Goal: Information Seeking & Learning: Learn about a topic

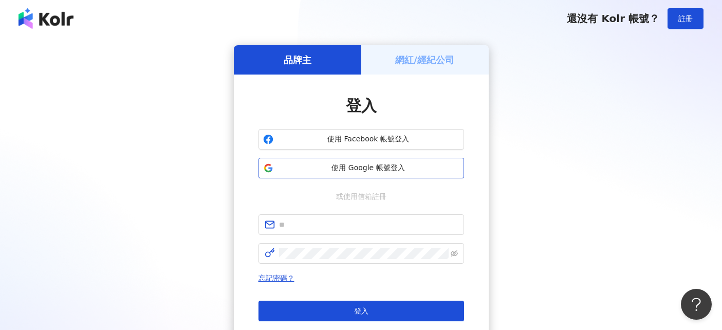
click at [360, 164] on span "使用 Google 帳號登入" at bounding box center [368, 168] width 182 height 10
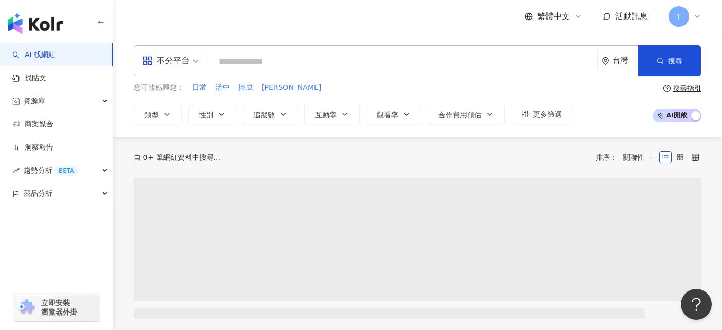
click at [699, 16] on icon at bounding box center [697, 16] width 4 height 2
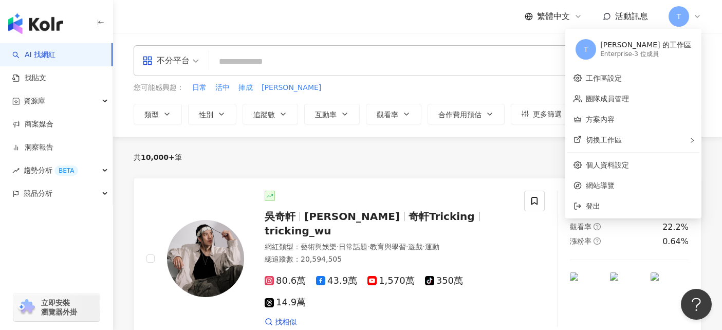
click at [678, 52] on div "Enterprise - 3 位成員" at bounding box center [645, 54] width 91 height 9
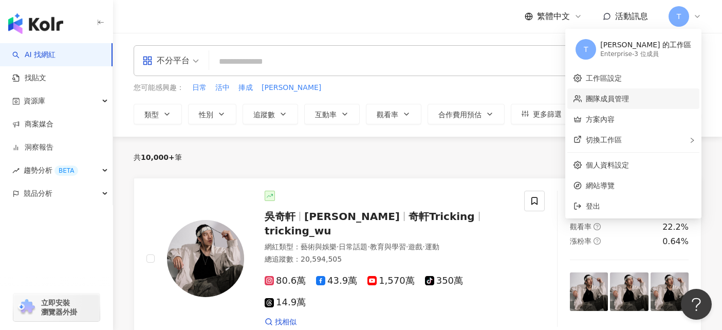
click at [629, 98] on link "團隊成員管理" at bounding box center [607, 99] width 43 height 8
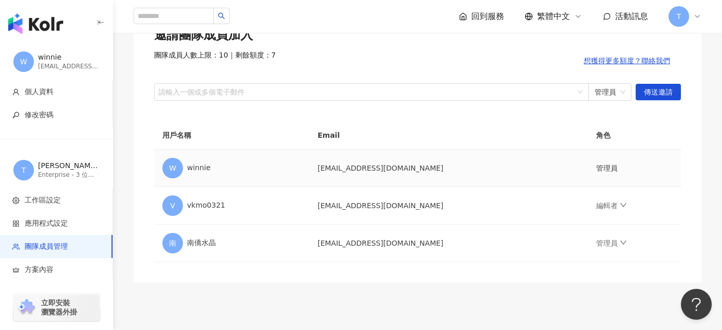
scroll to position [156, 0]
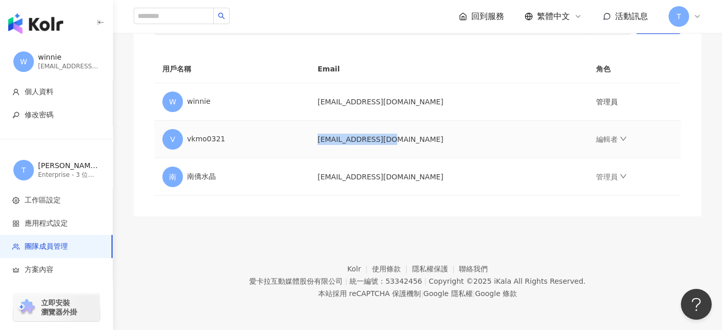
drag, startPoint x: 360, startPoint y: 137, endPoint x: 423, endPoint y: 139, distance: 62.7
click at [427, 139] on td "vkmo0321@gmail.com" at bounding box center [448, 139] width 278 height 37
copy td "vkmo0321@gmail.com"
click at [406, 216] on footer "Kolr 使用條款 隱私權保護 聯絡我們 愛卡拉互動媒體股份有限公司 | 統一編號：53342456 | Copyright © 2025 iKala All…" at bounding box center [417, 273] width 609 height 114
click at [596, 137] on link "編輯者" at bounding box center [611, 139] width 31 height 8
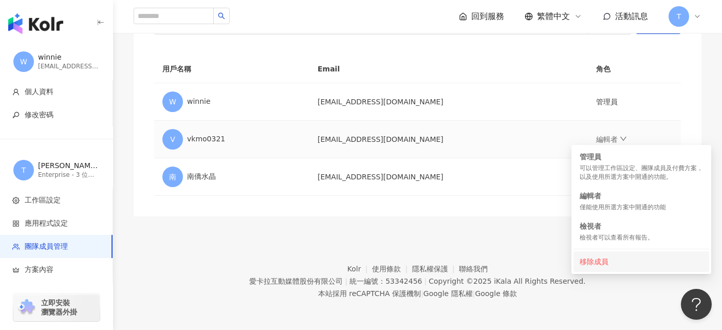
click at [607, 263] on div "移除成員" at bounding box center [640, 261] width 123 height 11
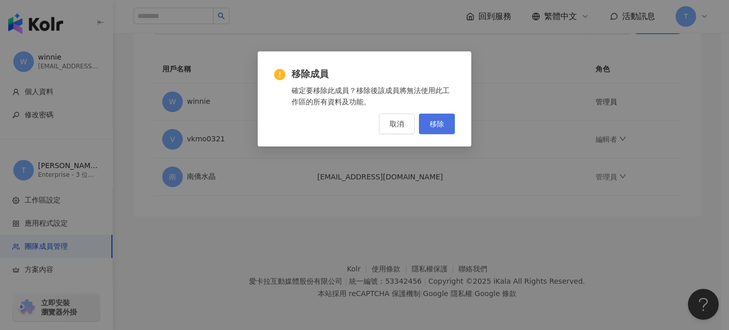
click at [434, 126] on span "移除" at bounding box center [437, 124] width 14 height 8
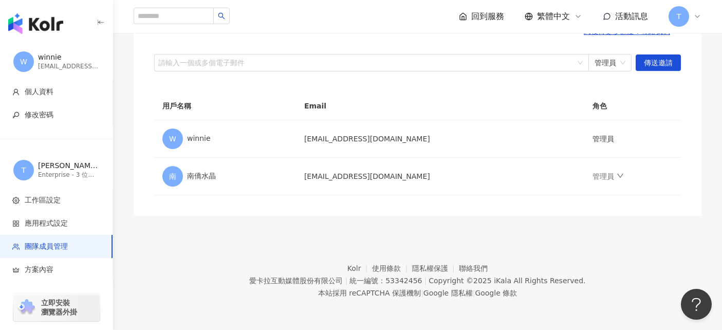
scroll to position [118, 0]
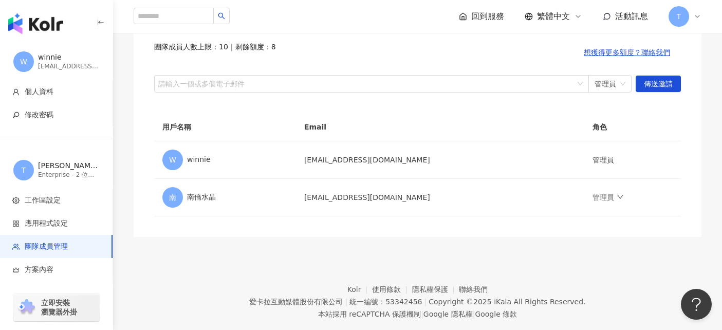
scroll to position [115, 0]
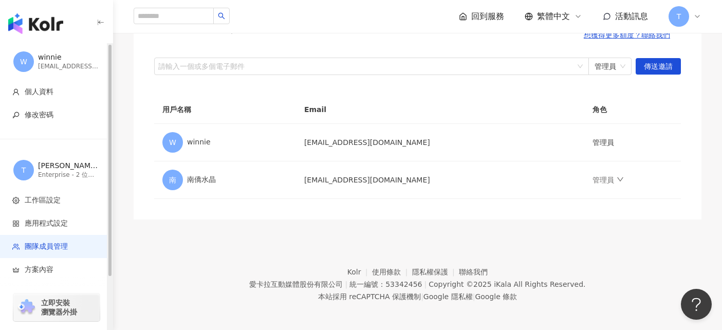
click at [69, 173] on div "Enterprise - 2 位成員" at bounding box center [69, 175] width 62 height 9
click at [50, 175] on div "Enterprise - 2 位成員" at bounding box center [69, 175] width 62 height 9
click at [17, 167] on span "T" at bounding box center [23, 170] width 21 height 21
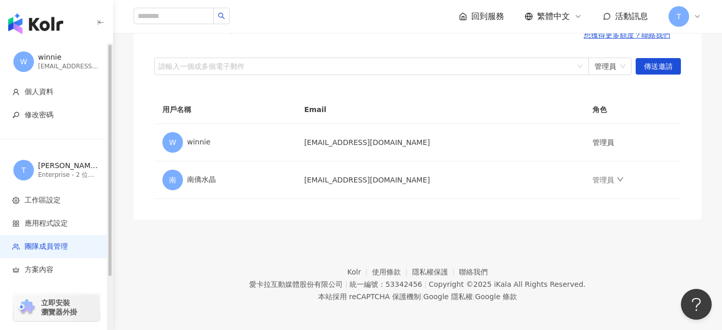
click at [72, 168] on div "Teresa 的工作區" at bounding box center [69, 166] width 62 height 10
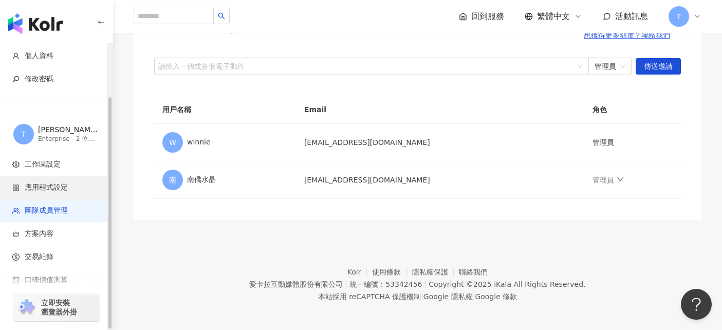
scroll to position [65, 0]
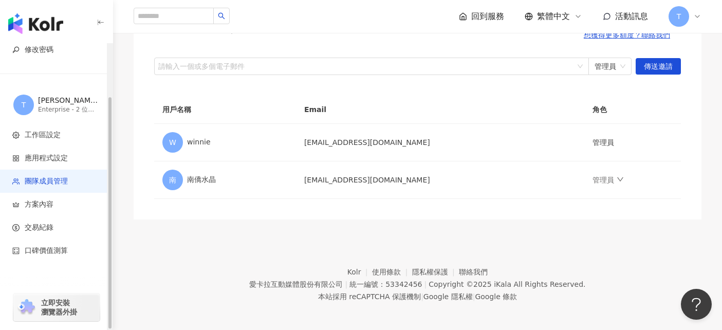
click at [55, 100] on div "[PERSON_NAME] 的工作區" at bounding box center [69, 101] width 62 height 10
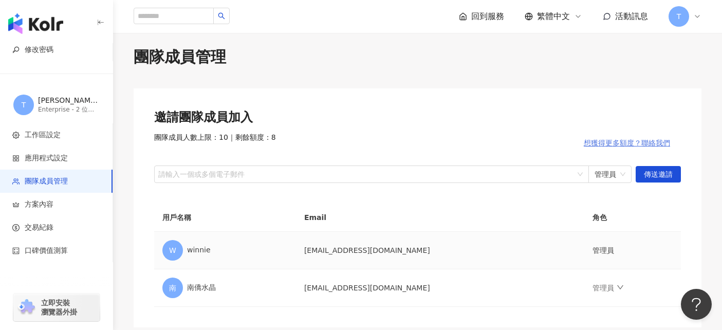
scroll to position [0, 0]
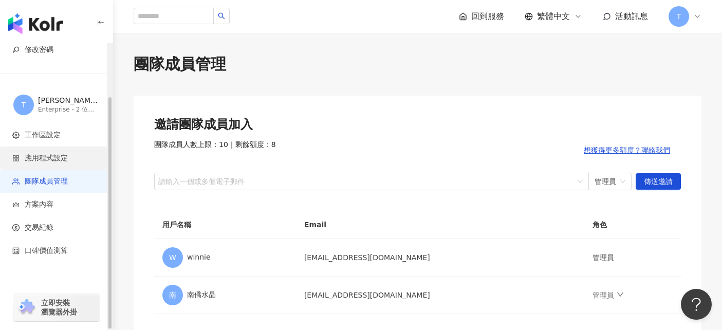
click at [32, 155] on span "應用程式設定" at bounding box center [46, 158] width 43 height 10
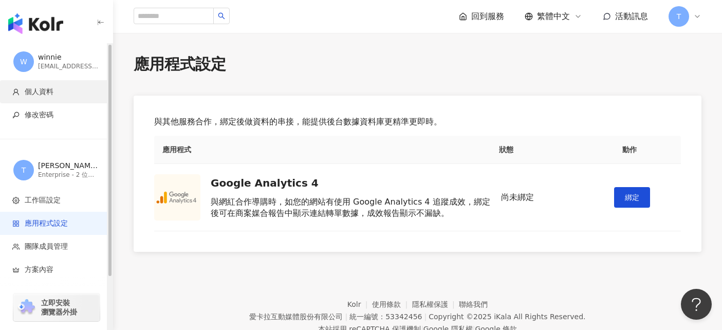
click at [35, 96] on span "個人資料" at bounding box center [39, 92] width 29 height 10
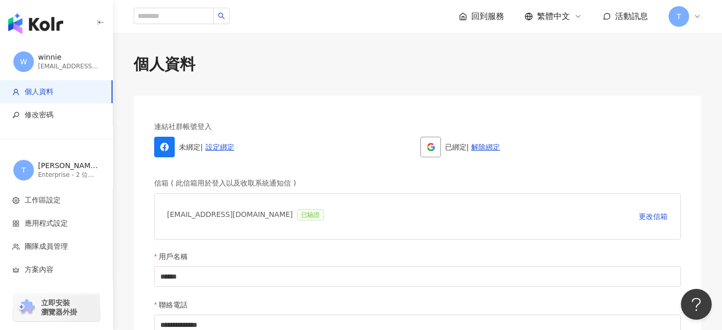
click at [657, 25] on div "回到服務 繁體中文 活動訊息 T" at bounding box center [580, 16] width 242 height 21
click at [685, 13] on span "T" at bounding box center [678, 16] width 21 height 21
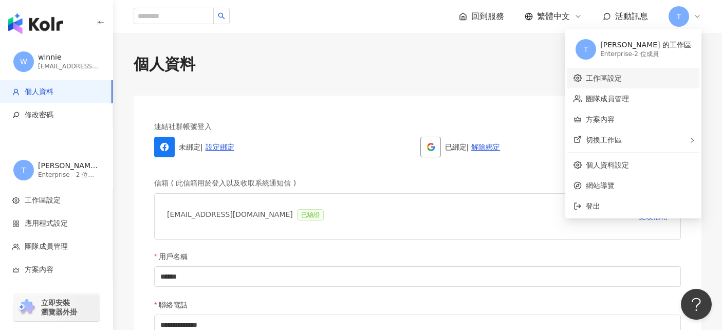
click at [621, 82] on link "工作區設定" at bounding box center [604, 78] width 36 height 8
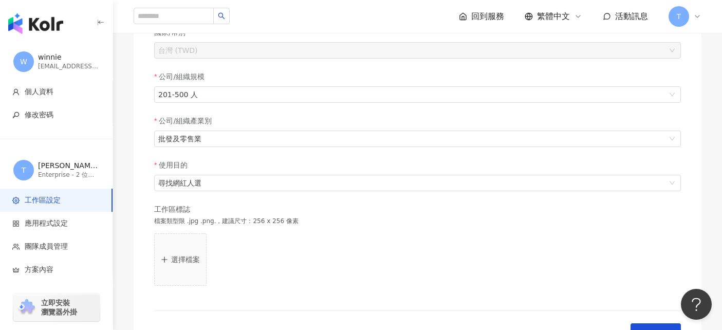
scroll to position [13, 0]
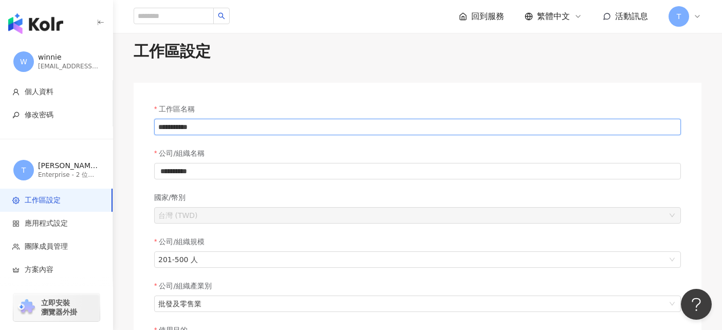
drag, startPoint x: 182, startPoint y: 128, endPoint x: 143, endPoint y: 125, distance: 39.2
click at [143, 125] on div "**********" at bounding box center [418, 306] width 568 height 446
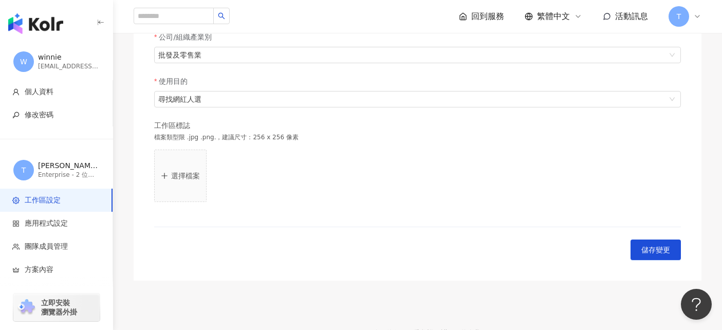
scroll to position [327, 0]
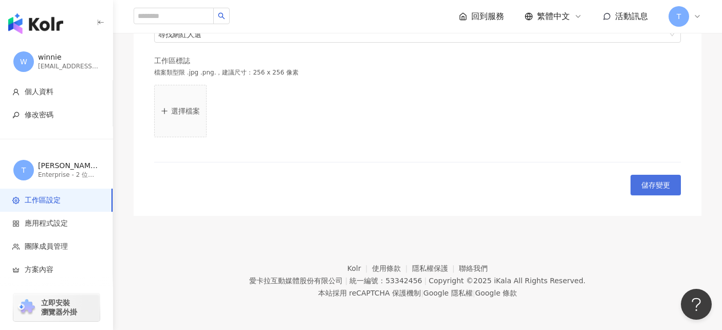
type input "*********"
click at [655, 194] on button "儲存變更" at bounding box center [655, 185] width 50 height 21
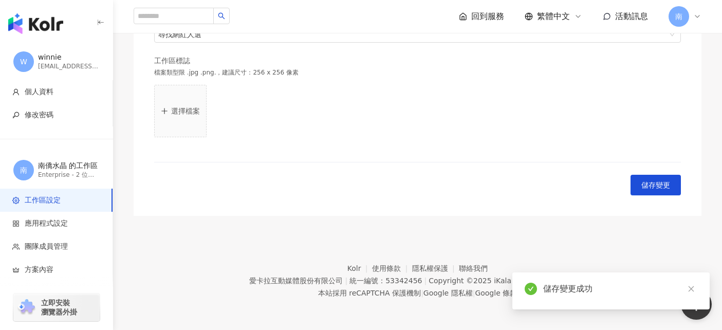
click at [686, 16] on span "南" at bounding box center [678, 16] width 21 height 21
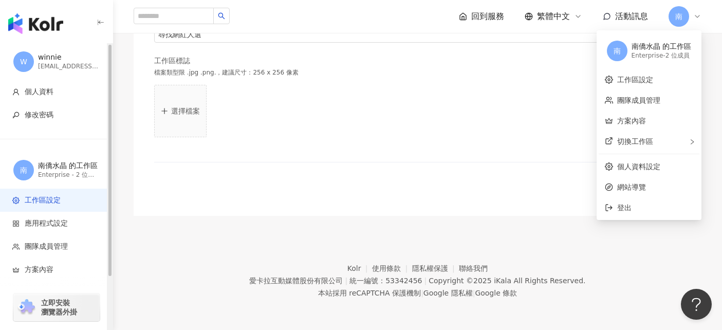
click at [32, 21] on img "button" at bounding box center [35, 23] width 55 height 21
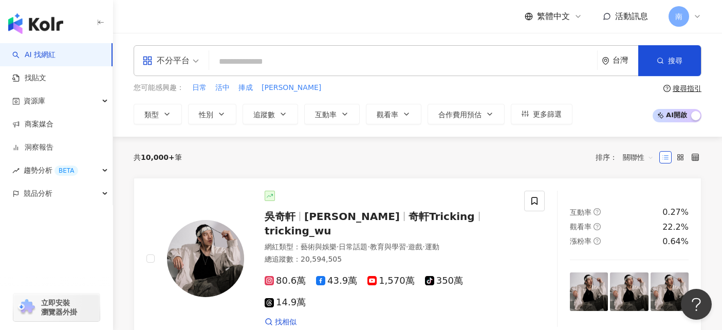
click at [304, 67] on input "search" at bounding box center [403, 62] width 380 height 20
type input "*"
click at [260, 60] on input "search" at bounding box center [403, 62] width 380 height 20
paste input "*******"
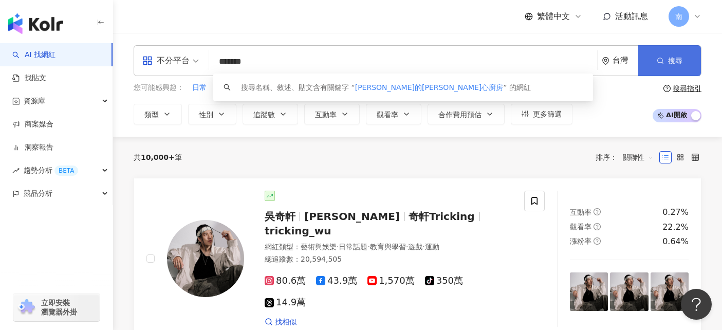
type input "*******"
click at [658, 58] on circle "button" at bounding box center [659, 60] width 5 height 5
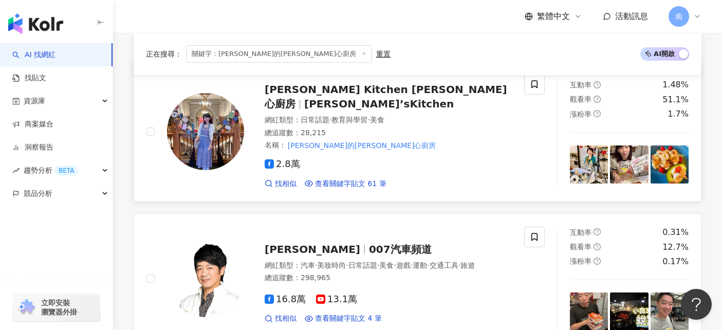
scroll to position [152, 0]
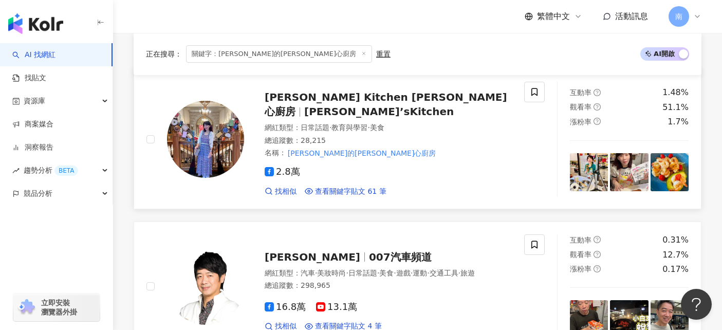
click at [416, 105] on span "Weir’sKitchen" at bounding box center [378, 111] width 149 height 12
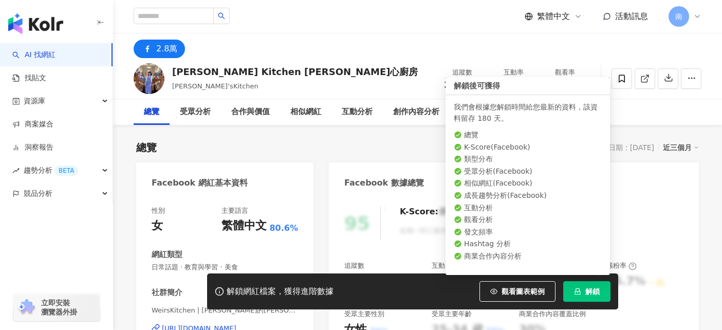
click at [588, 290] on span "解鎖" at bounding box center [592, 291] width 14 height 8
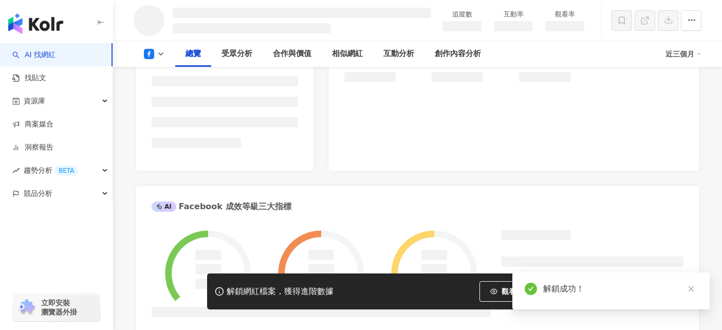
scroll to position [82, 0]
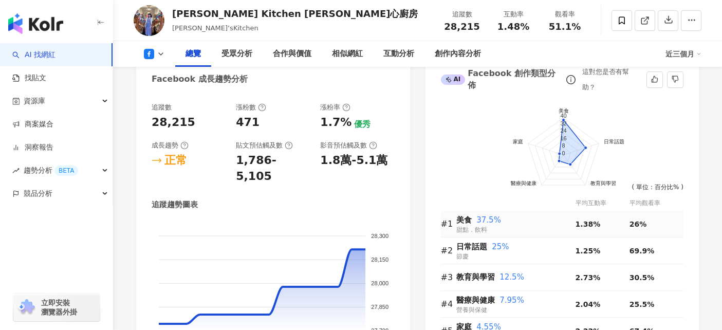
scroll to position [578, 0]
click at [467, 218] on span "美食" at bounding box center [463, 219] width 15 height 9
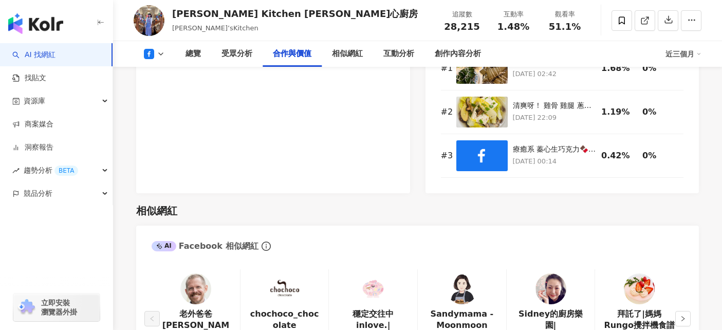
scroll to position [1464, 0]
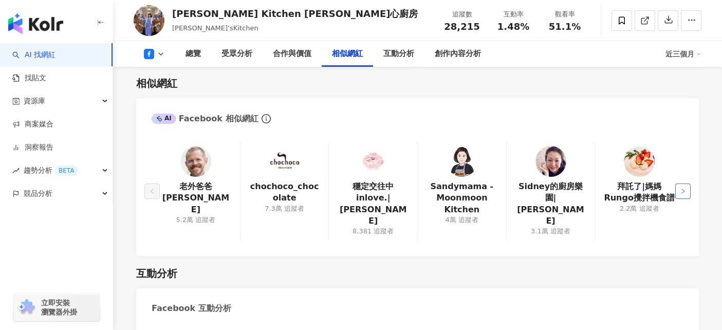
click at [682, 188] on icon "right" at bounding box center [682, 190] width 3 height 5
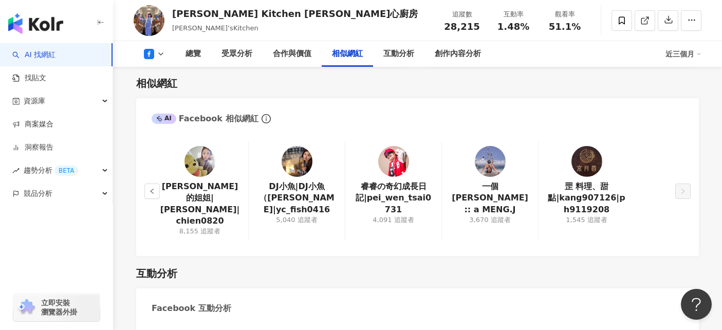
scroll to position [0, 0]
click at [152, 178] on div "大尼的姐姐|王芊芊|chien0820 8,155 追蹤者" at bounding box center [200, 191] width 97 height 99
click at [154, 183] on button "button" at bounding box center [151, 190] width 15 height 15
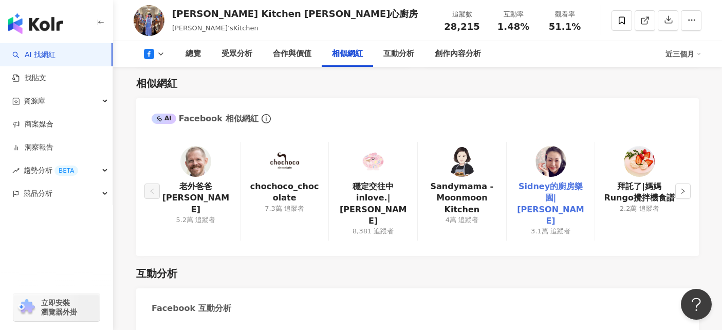
click at [564, 181] on link "Sidney的廚房樂園|Sidney Chung" at bounding box center [551, 204] width 72 height 46
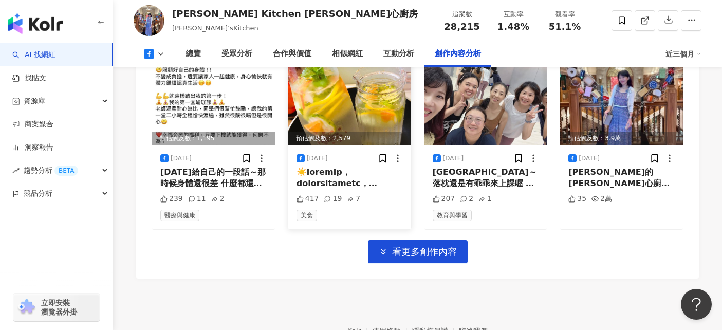
scroll to position [3258, 0]
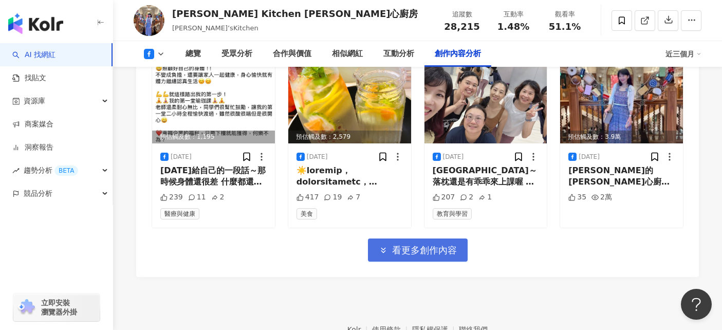
click at [442, 238] on button "看更多創作內容" at bounding box center [418, 249] width 100 height 23
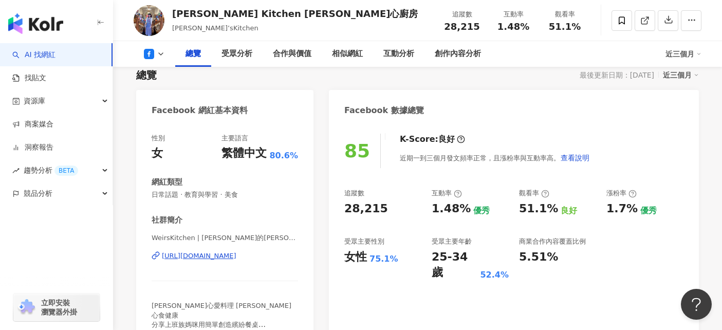
scroll to position [0, 0]
